Goal: Information Seeking & Learning: Learn about a topic

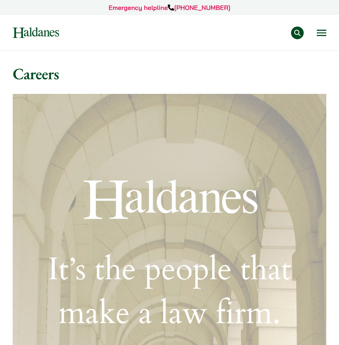
click at [322, 31] on button "Open menu" at bounding box center [322, 33] width 10 height 6
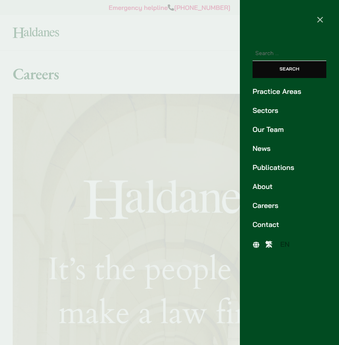
click at [266, 207] on link "Careers" at bounding box center [289, 205] width 74 height 11
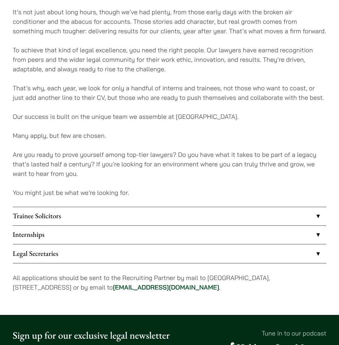
scroll to position [474, 0]
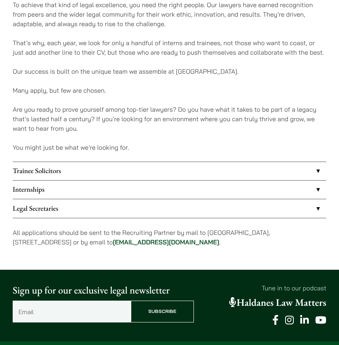
click at [246, 184] on link "Internships" at bounding box center [169, 190] width 313 height 18
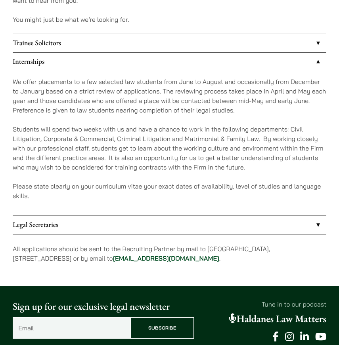
scroll to position [601, 0]
